Goal: Transaction & Acquisition: Book appointment/travel/reservation

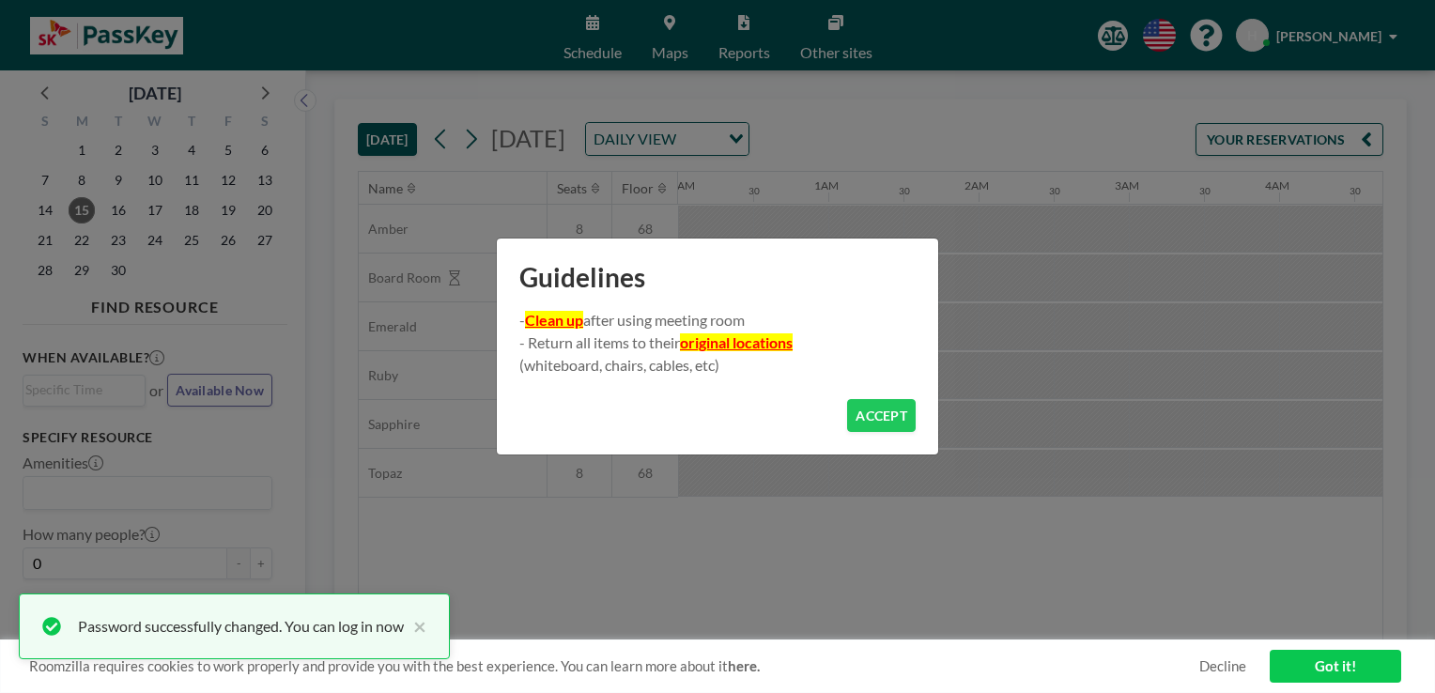
scroll to position [0, 1878]
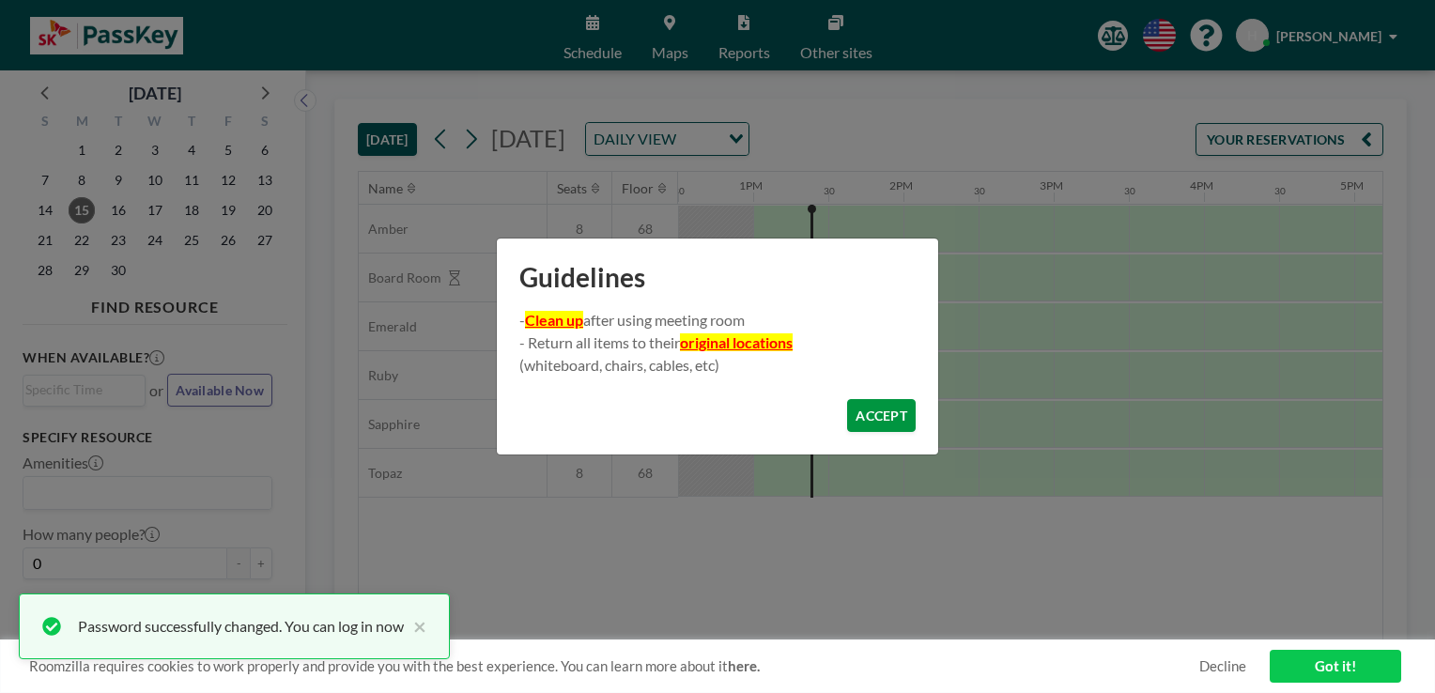
click at [881, 416] on button "ACCEPT" at bounding box center [881, 415] width 69 height 33
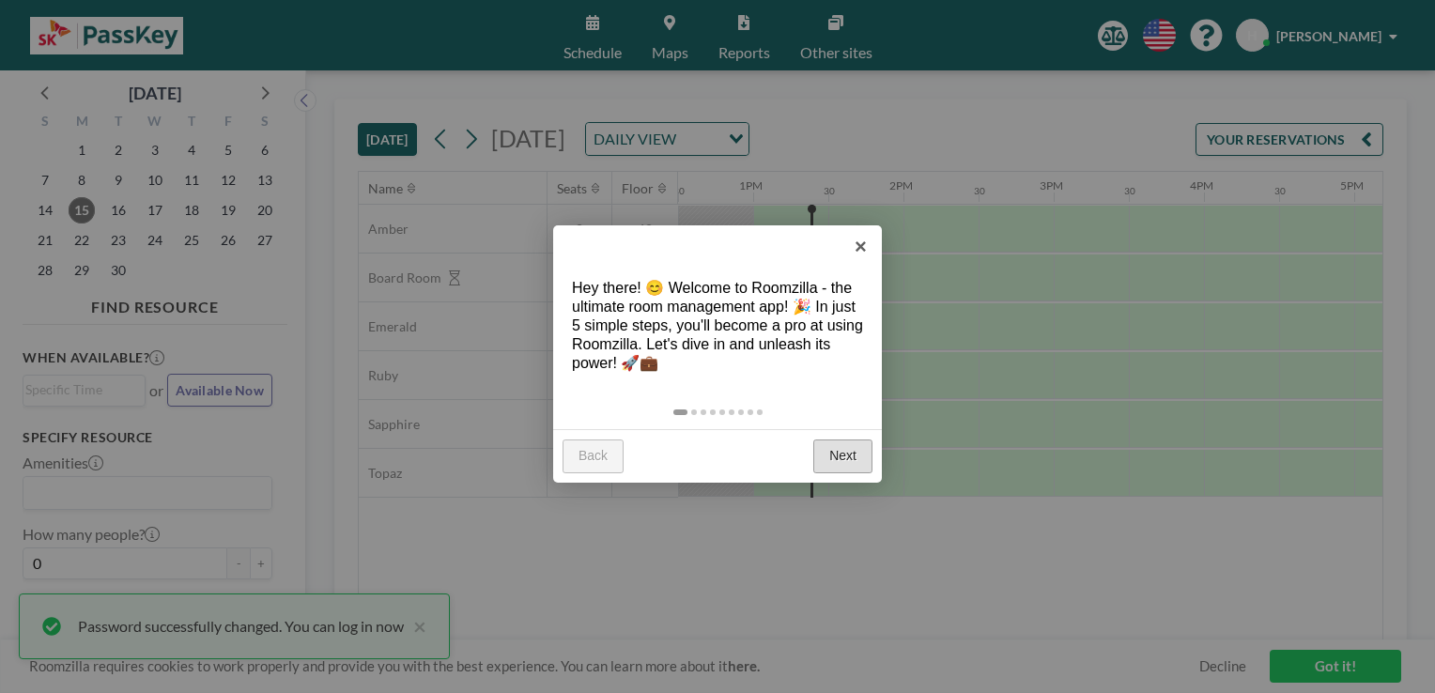
click at [844, 453] on link "Next" at bounding box center [842, 456] width 59 height 34
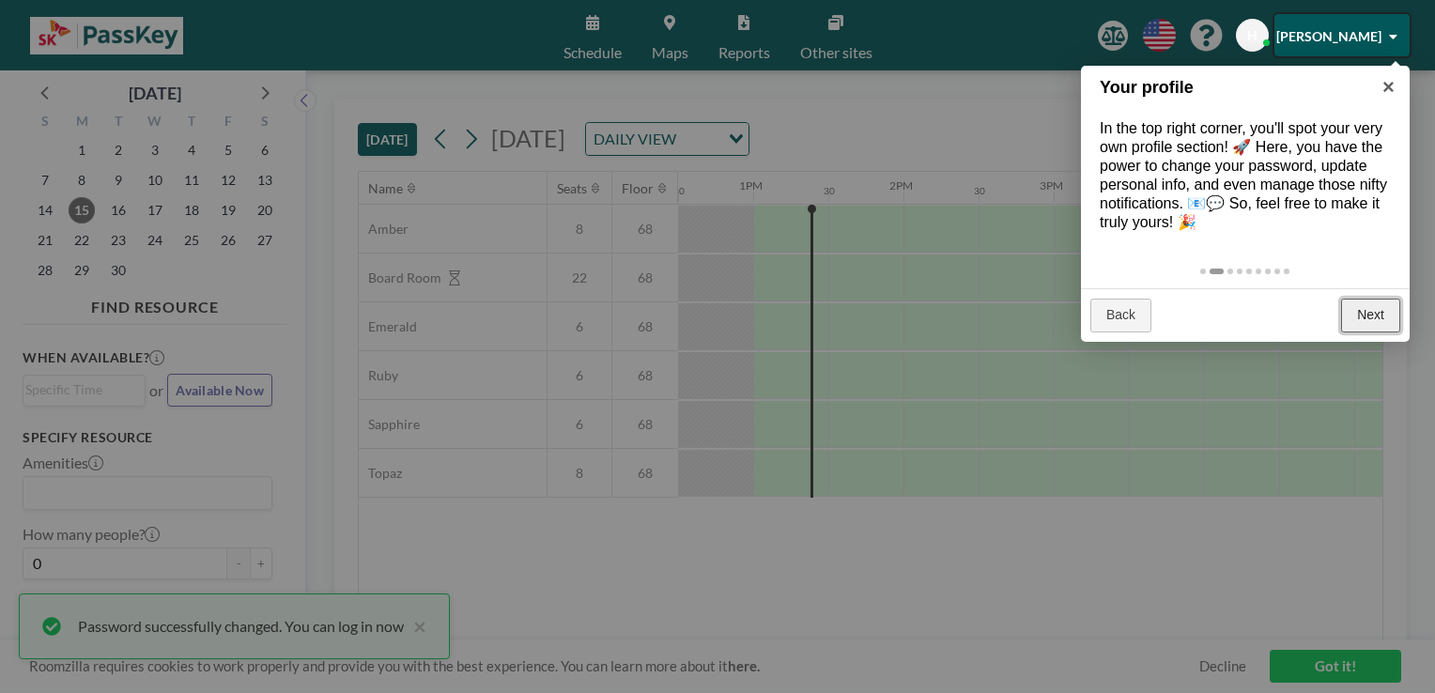
drag, startPoint x: 1365, startPoint y: 302, endPoint x: 1204, endPoint y: 249, distance: 170.1
click at [1365, 302] on link "Next" at bounding box center [1370, 316] width 59 height 34
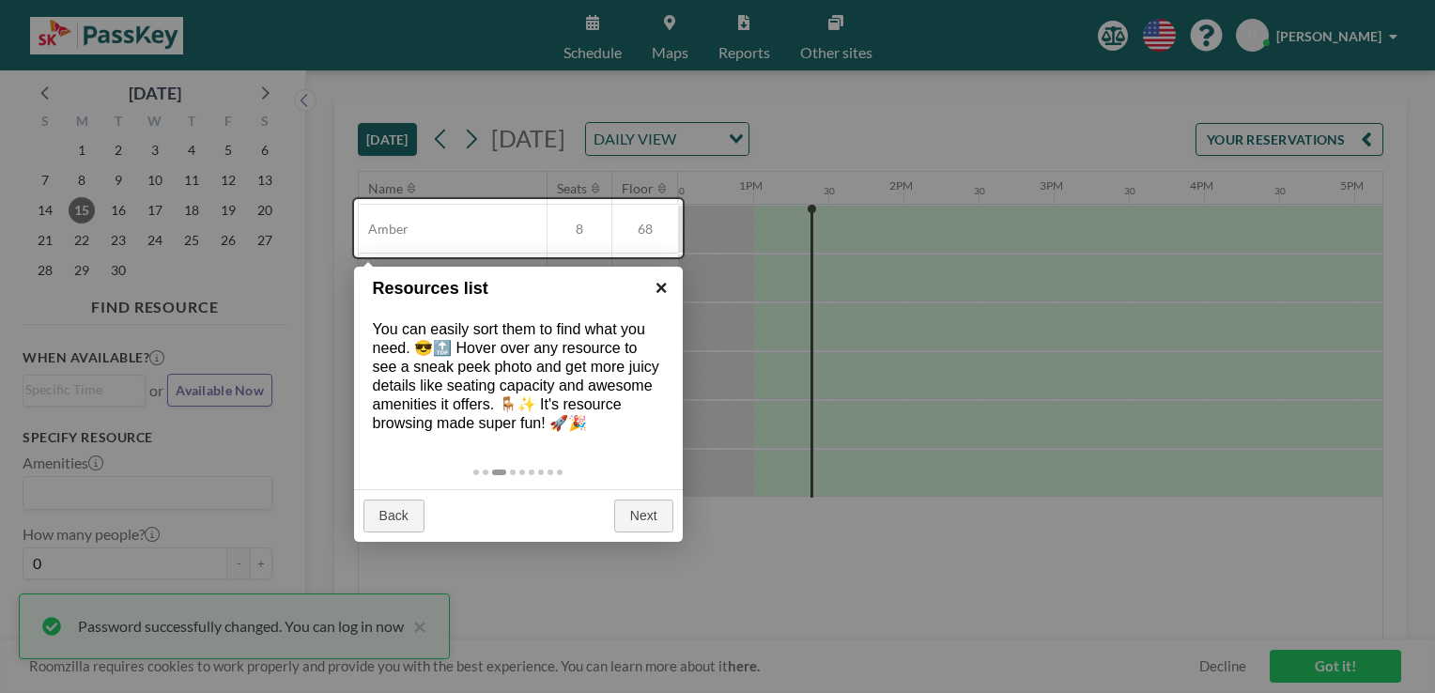
click at [659, 284] on link "×" at bounding box center [661, 288] width 42 height 42
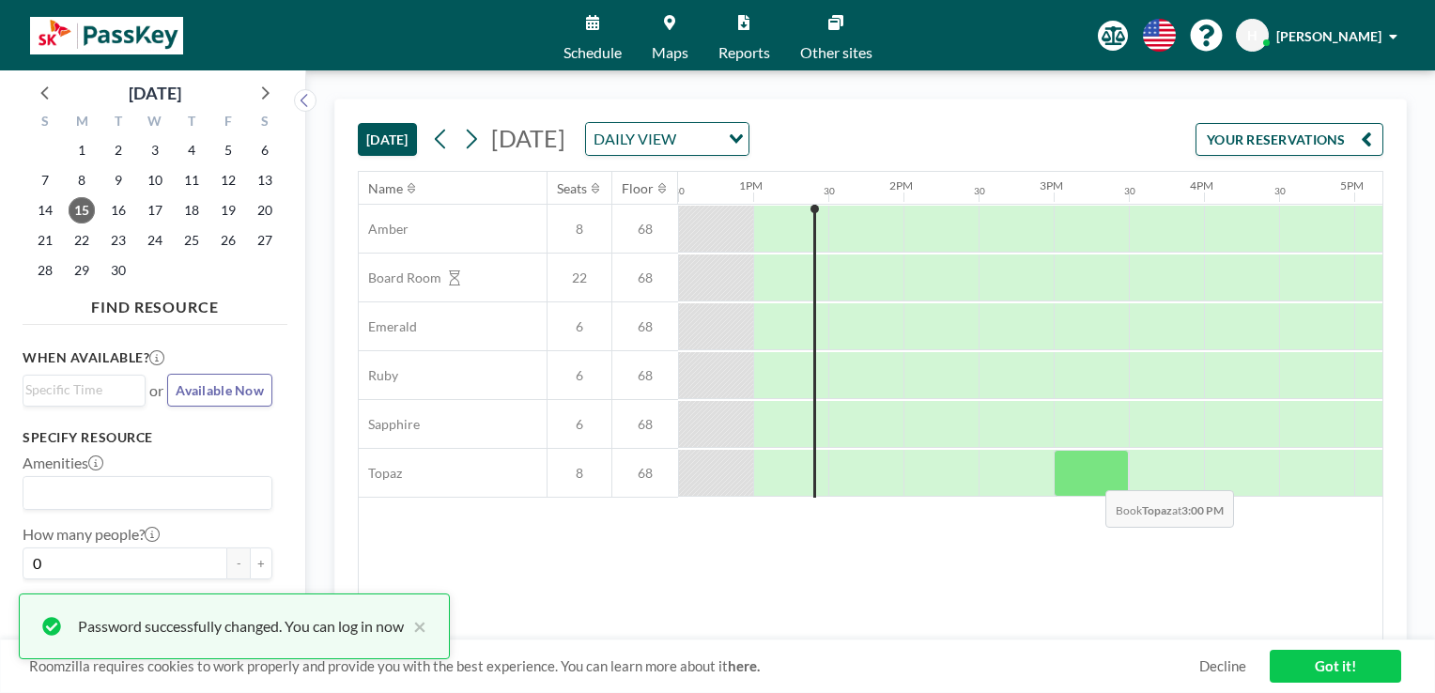
click at [1090, 475] on div at bounding box center [1090, 473] width 75 height 47
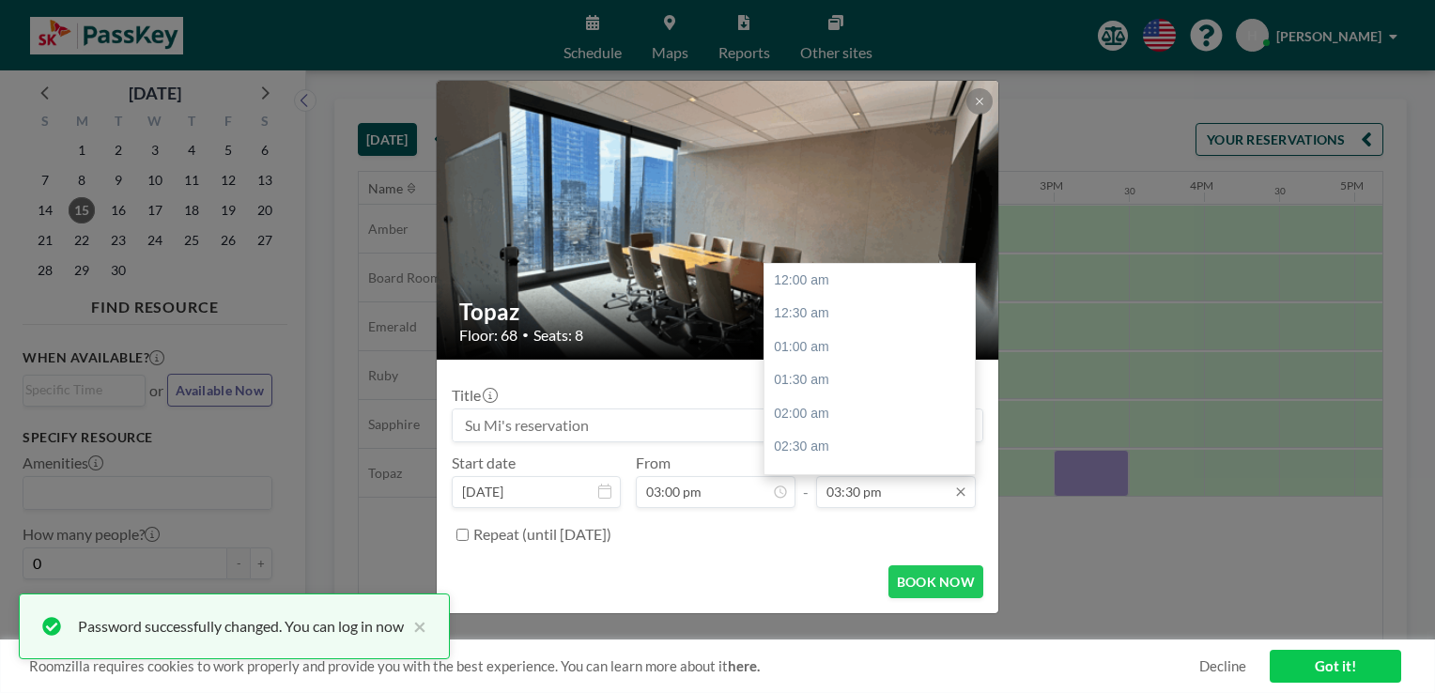
scroll to position [1037, 0]
click at [806, 317] on div "04:00 pm" at bounding box center [874, 314] width 220 height 34
click at [810, 313] on div "04:30 pm" at bounding box center [874, 314] width 220 height 34
type input "04:30 pm"
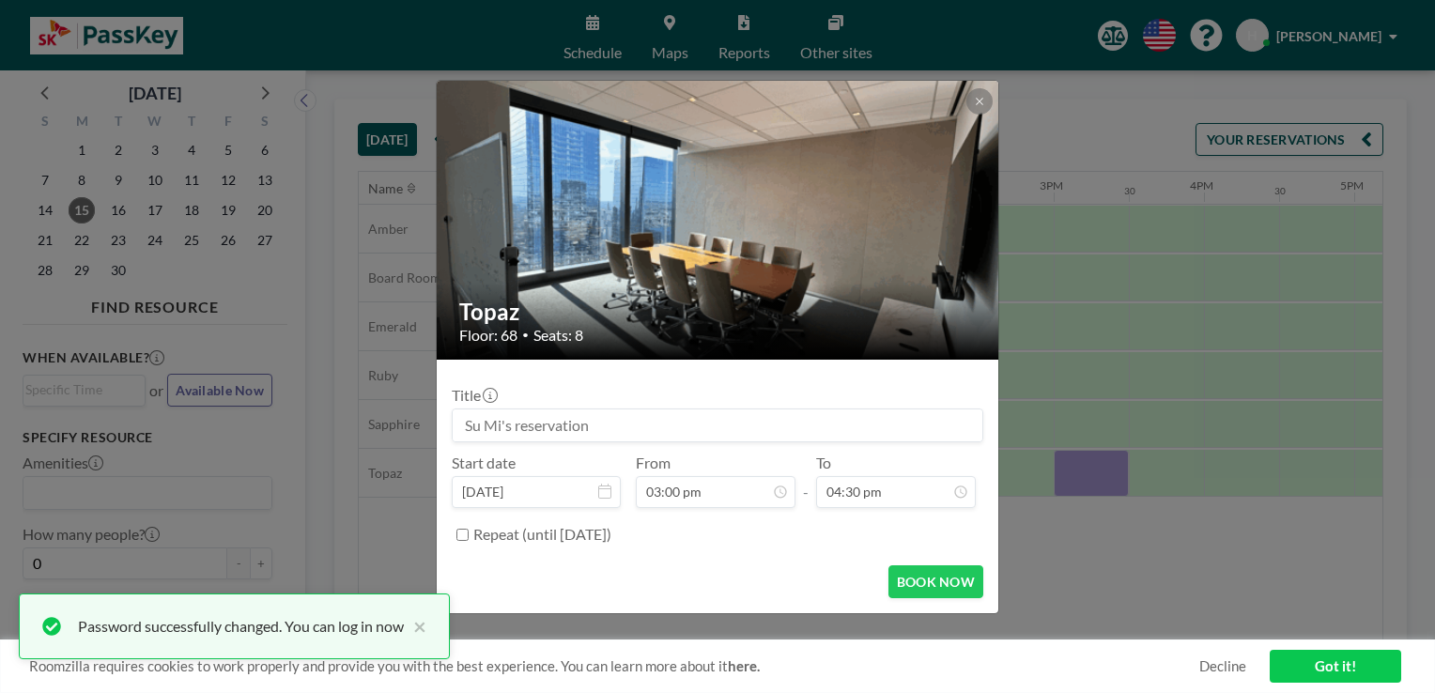
scroll to position [1103, 0]
click at [938, 580] on button "BOOK NOW" at bounding box center [935, 581] width 95 height 33
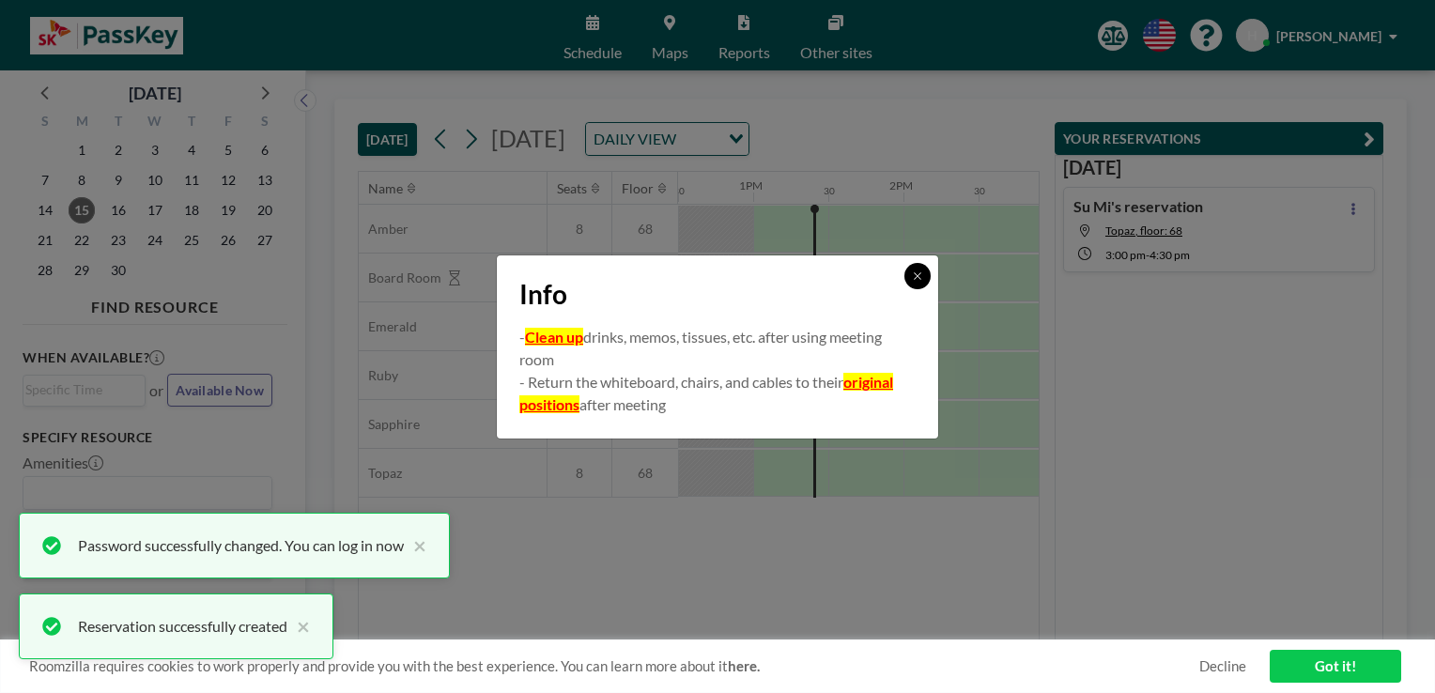
click at [919, 272] on icon at bounding box center [917, 275] width 11 height 11
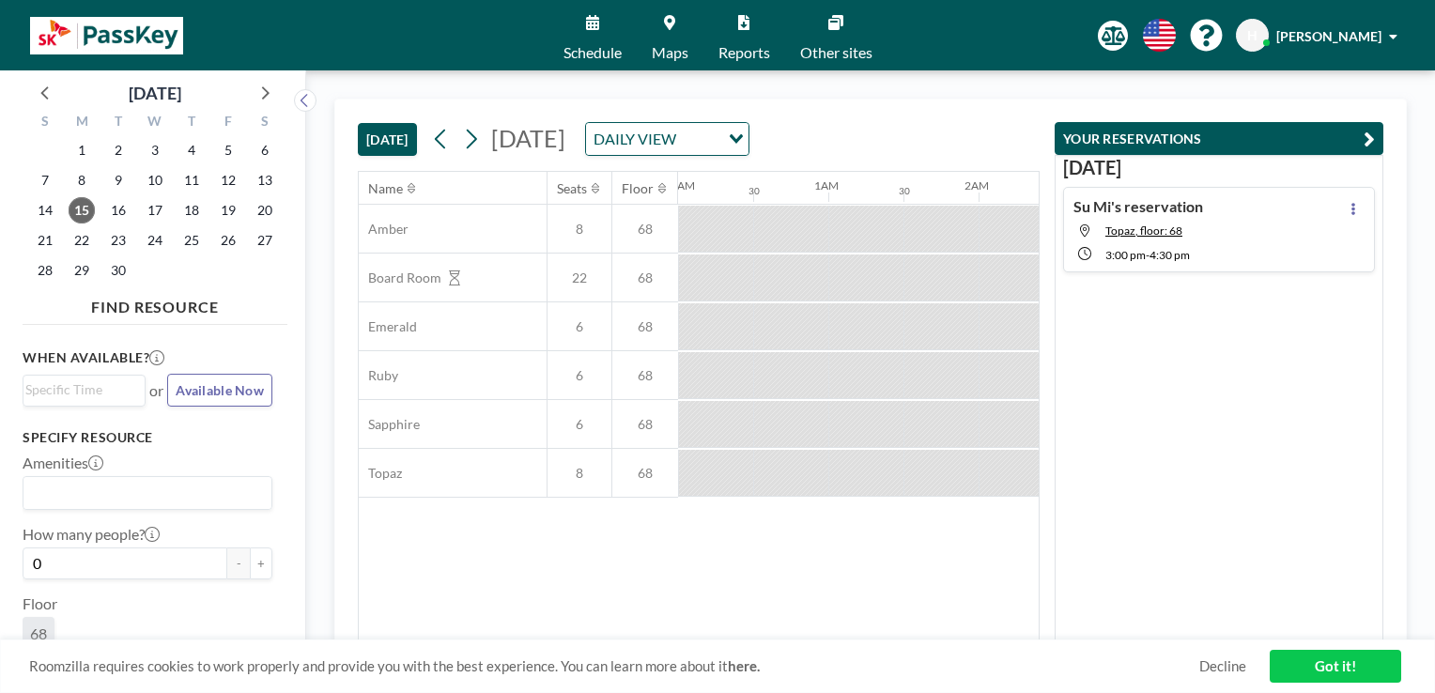
scroll to position [0, 1953]
